Goal: Navigation & Orientation: Find specific page/section

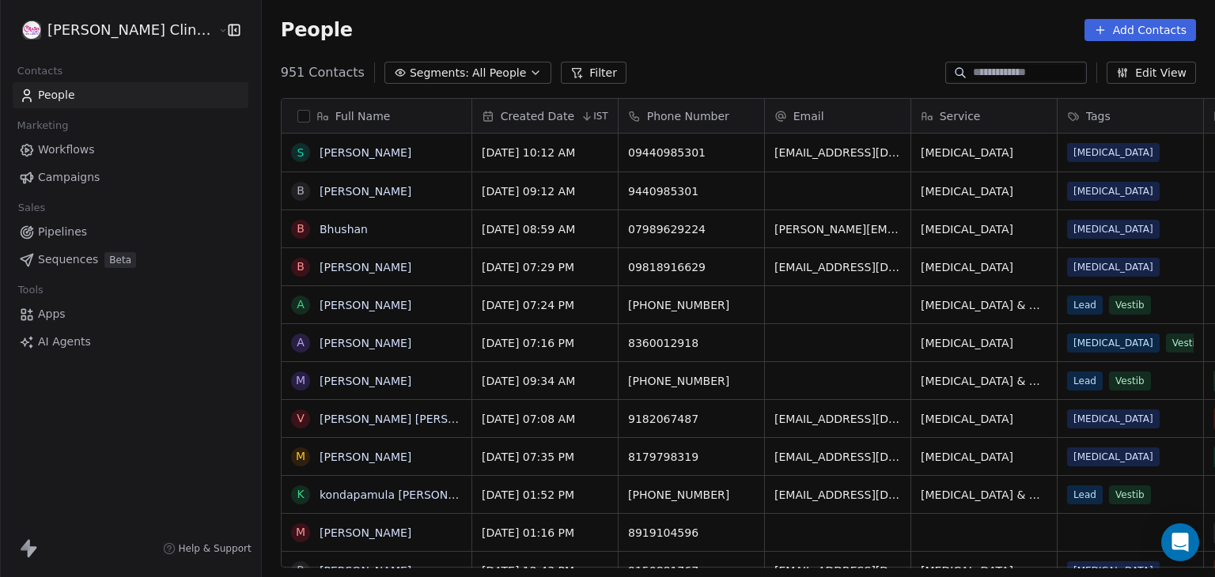
scroll to position [495, 989]
